Goal: Task Accomplishment & Management: Manage account settings

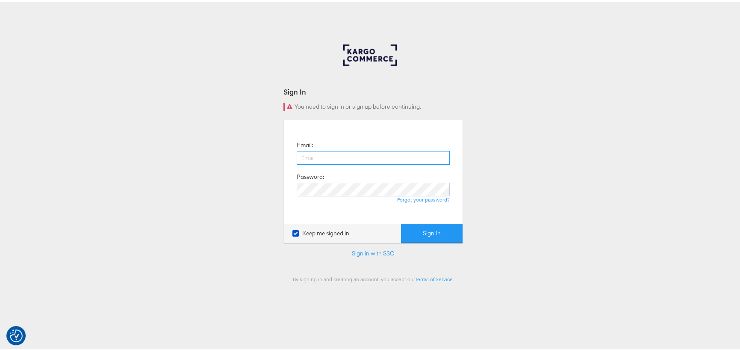
type input "george.aguila@kargo.com"
click at [427, 232] on button "Sign In" at bounding box center [432, 231] width 62 height 19
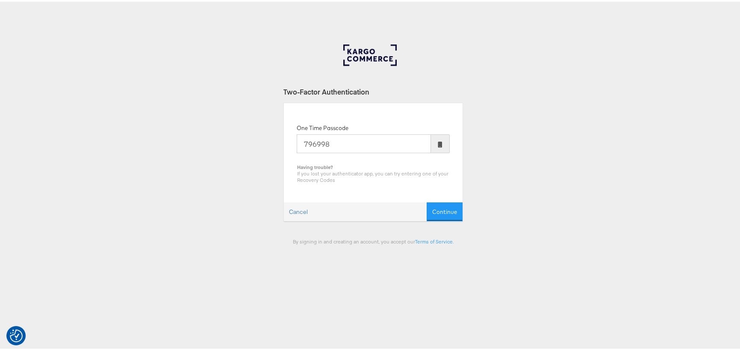
type input "796998"
click at [427, 201] on button "Continue" at bounding box center [445, 210] width 36 height 19
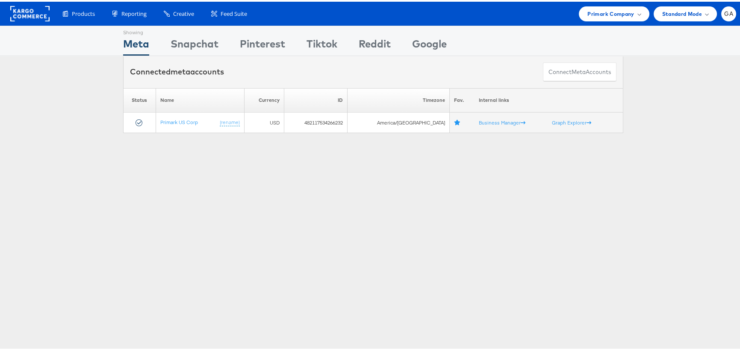
click at [17, 10] on rect at bounding box center [29, 11] width 39 height 15
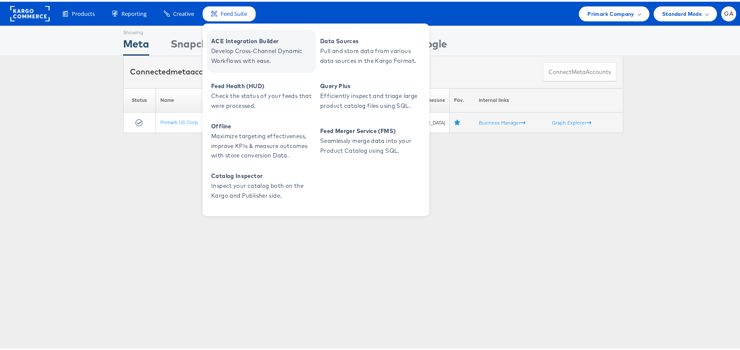
click at [246, 47] on span "Develop Cross-Channel Dynamic Workflows with ease." at bounding box center [262, 54] width 103 height 20
